Goal: Find specific page/section: Find specific page/section

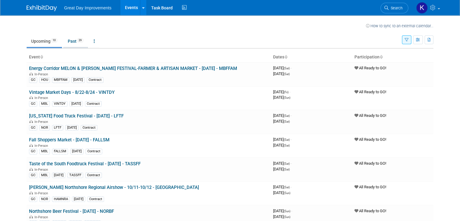
click at [68, 43] on link "Past 29" at bounding box center [75, 40] width 25 height 11
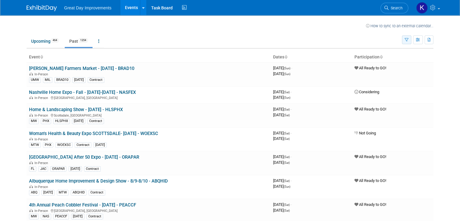
click at [410, 39] on button "button" at bounding box center [406, 39] width 9 height 9
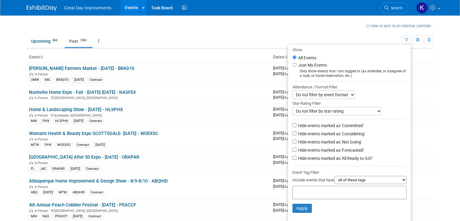
click at [308, 192] on input "text" at bounding box center [319, 191] width 48 height 6
type input "gc"
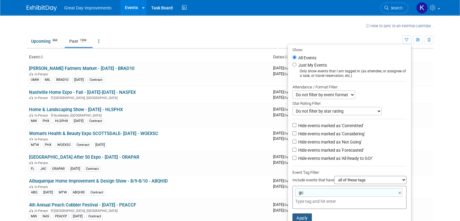
click at [305, 217] on button "Apply" at bounding box center [302, 217] width 19 height 9
